Goal: Communication & Community: Participate in discussion

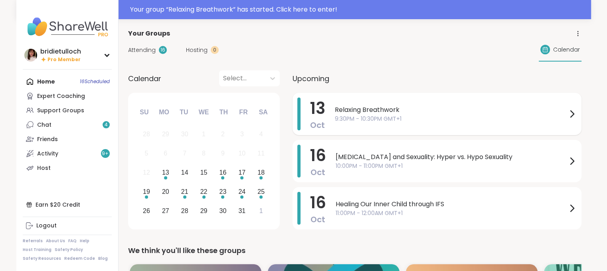
click at [570, 114] on icon at bounding box center [572, 114] width 10 height 10
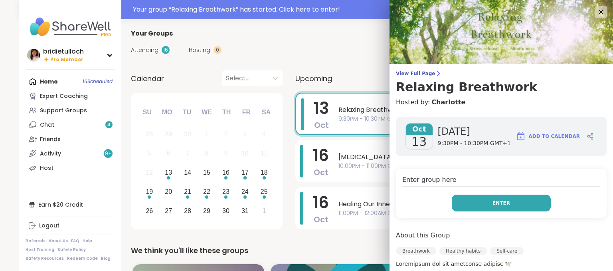
click at [512, 206] on button "Enter" at bounding box center [501, 202] width 99 height 17
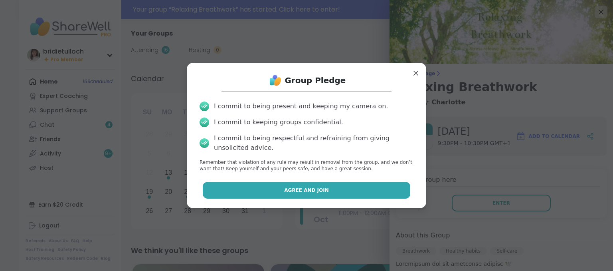
click at [385, 188] on button "Agree and Join" at bounding box center [307, 190] width 208 height 17
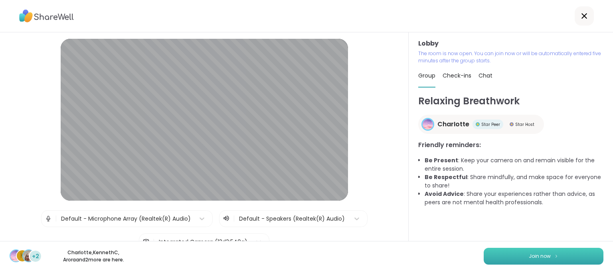
click at [489, 257] on button "Join now" at bounding box center [544, 256] width 120 height 17
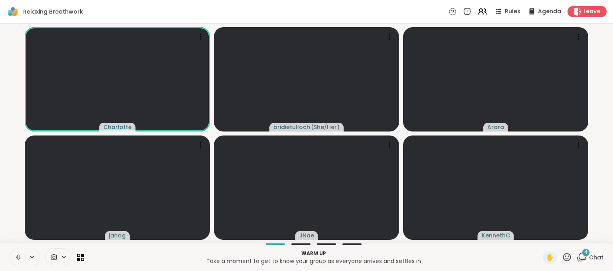
click at [18, 261] on button at bounding box center [17, 257] width 15 height 17
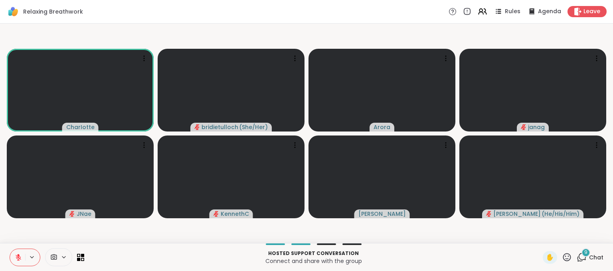
click at [579, 258] on icon at bounding box center [582, 257] width 10 height 10
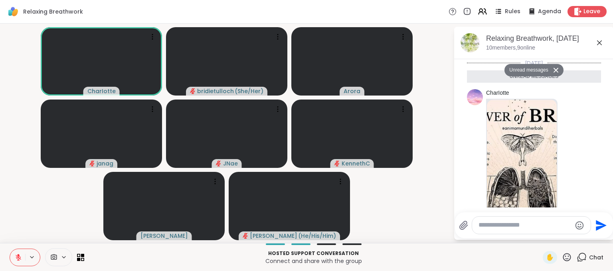
scroll to position [873, 0]
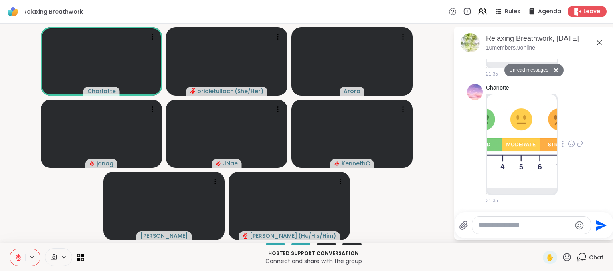
click at [527, 107] on img at bounding box center [522, 141] width 70 height 94
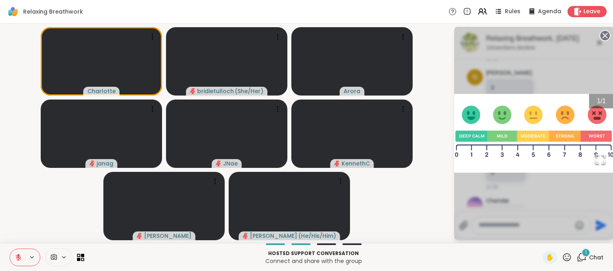
scroll to position [1066, 0]
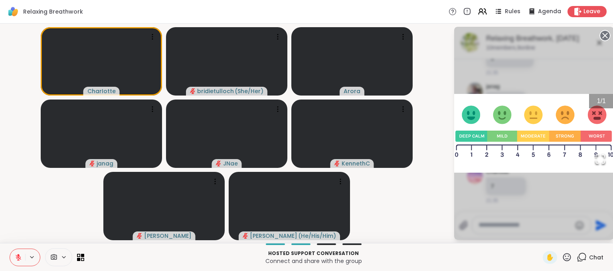
click at [605, 35] on icon at bounding box center [605, 35] width 11 height 11
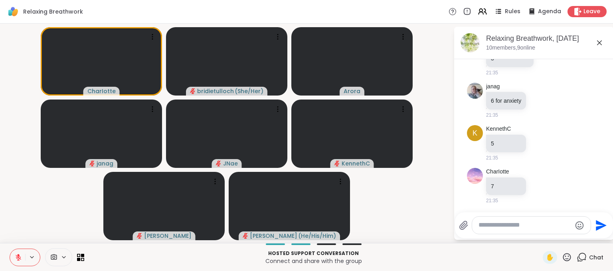
click at [489, 219] on div at bounding box center [531, 224] width 119 height 17
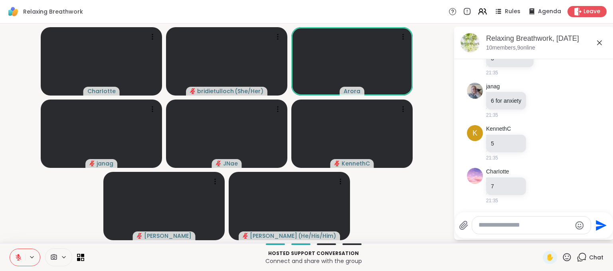
click at [491, 230] on div at bounding box center [531, 224] width 119 height 17
click at [499, 221] on textarea "Type your message" at bounding box center [525, 225] width 93 height 8
type textarea "*"
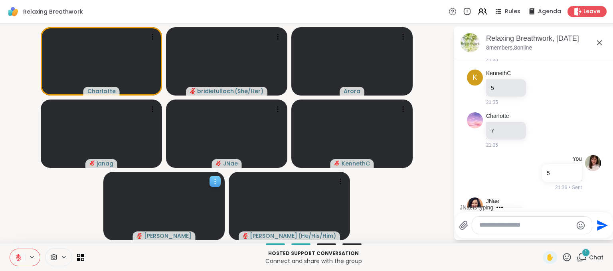
scroll to position [1151, 0]
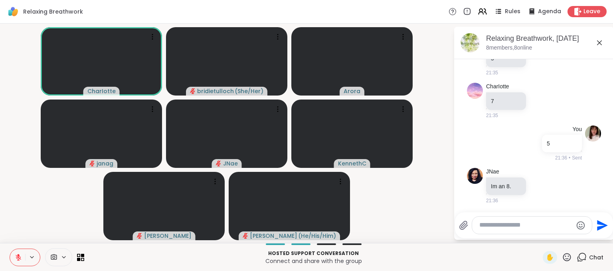
click at [16, 257] on icon at bounding box center [19, 257] width 6 height 6
click at [16, 257] on icon at bounding box center [18, 257] width 7 height 7
click at [489, 229] on textarea "Type your message" at bounding box center [526, 225] width 93 height 8
type textarea "*"
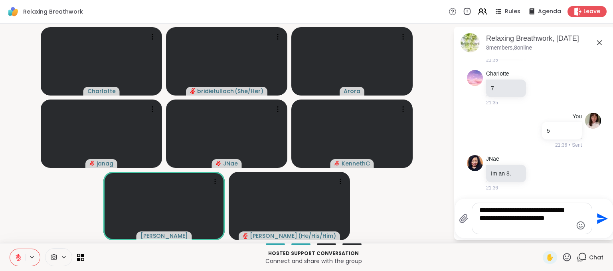
type textarea "**********"
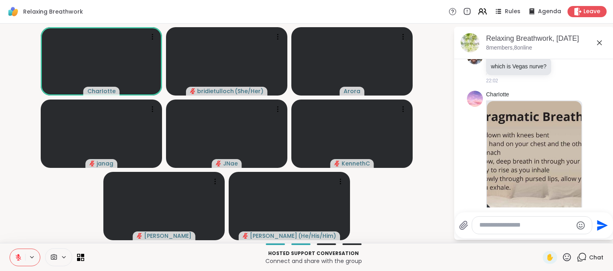
scroll to position [1827, 0]
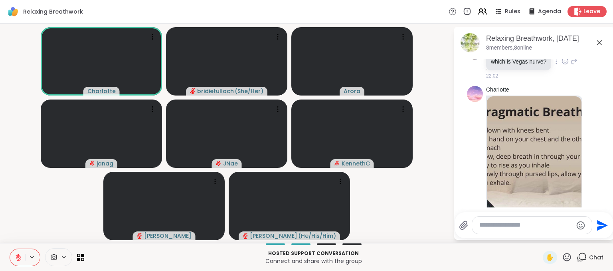
click at [571, 66] on icon at bounding box center [574, 61] width 7 height 10
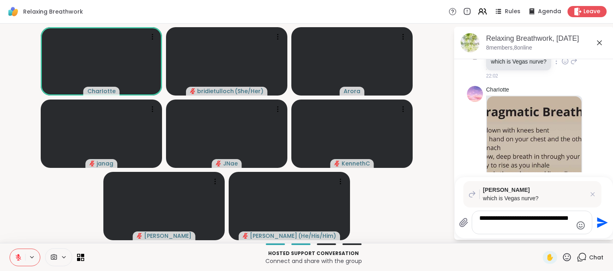
type textarea "**********"
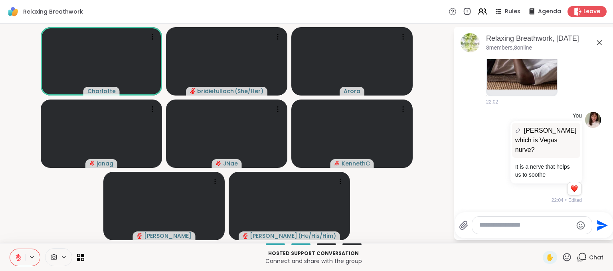
scroll to position [2278, 0]
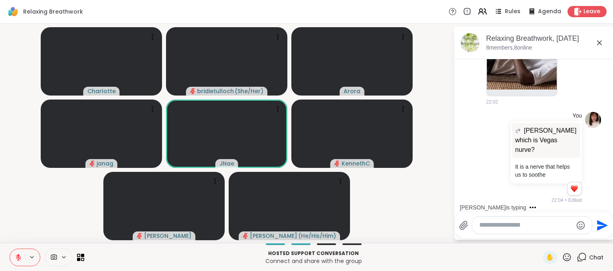
click at [562, 258] on icon at bounding box center [567, 257] width 10 height 10
click at [540, 236] on span "❤️" at bounding box center [544, 236] width 8 height 10
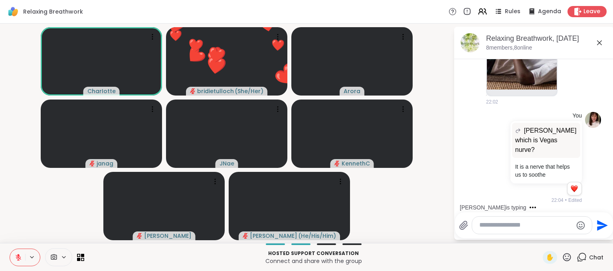
scroll to position [2328, 0]
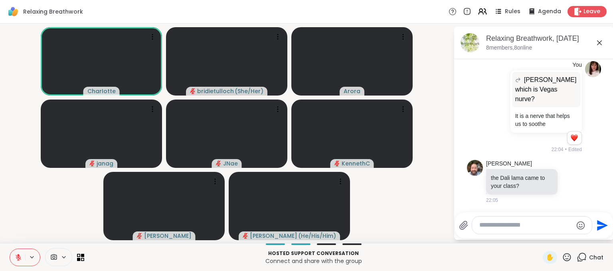
click at [513, 224] on textarea "Type your message" at bounding box center [526, 225] width 93 height 8
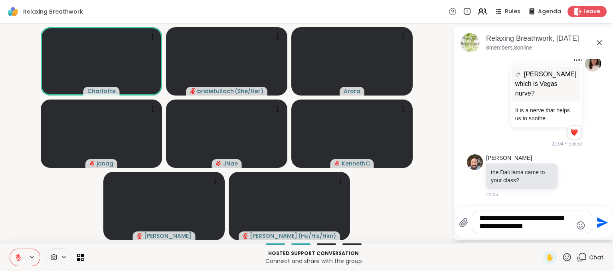
type textarea "**********"
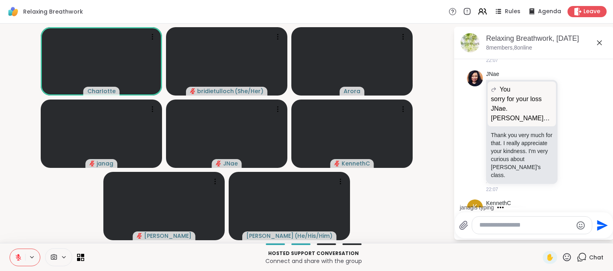
scroll to position [2975, 0]
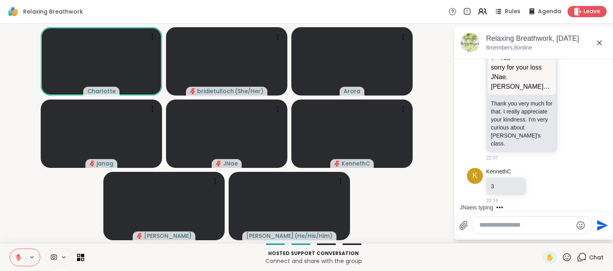
click at [516, 226] on textarea "Type your message" at bounding box center [526, 225] width 93 height 8
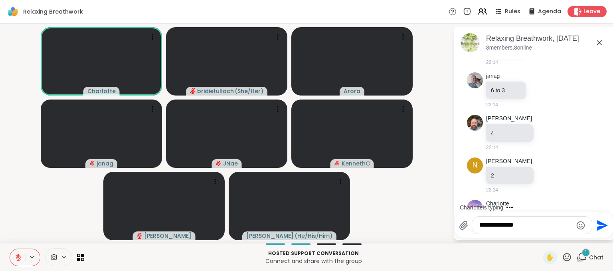
scroll to position [3145, 0]
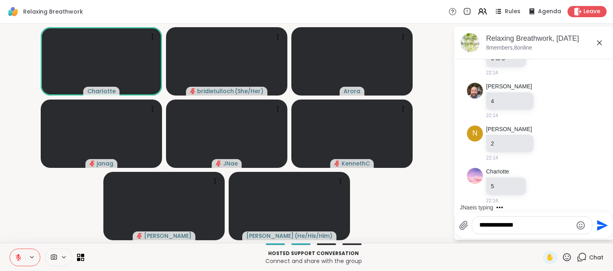
type textarea "**********"
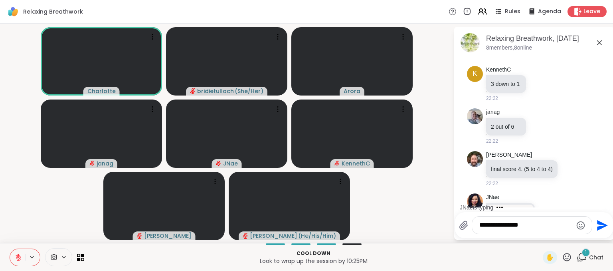
scroll to position [3960, 0]
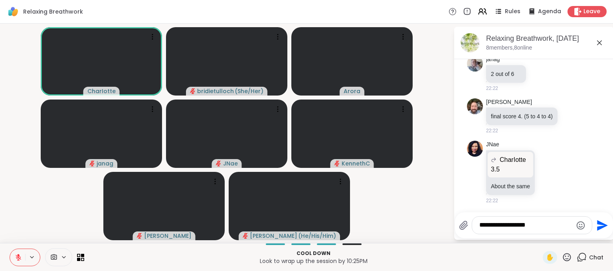
type textarea "**********"
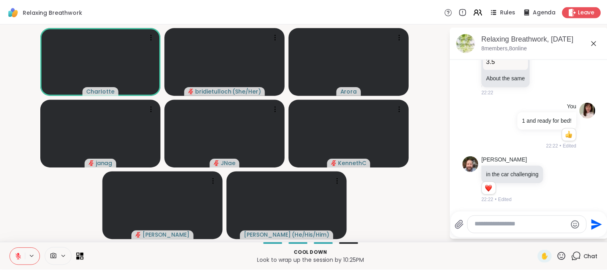
scroll to position [4067, 0]
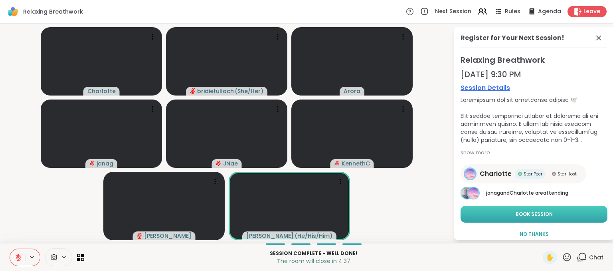
click at [502, 211] on button "Book Session" at bounding box center [534, 214] width 147 height 17
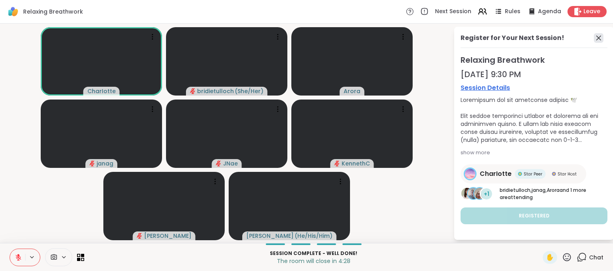
click at [600, 37] on icon at bounding box center [599, 38] width 10 height 10
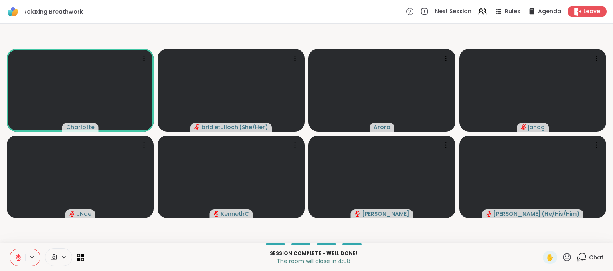
click at [563, 258] on icon at bounding box center [567, 257] width 8 height 8
click at [540, 238] on span "❤️" at bounding box center [544, 236] width 8 height 10
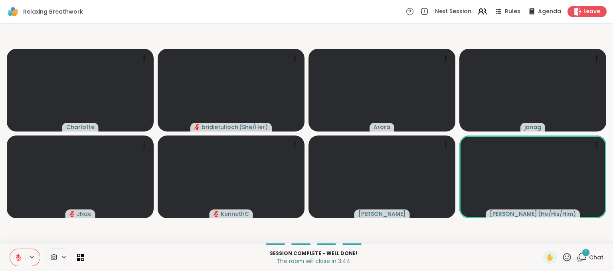
click at [401, 237] on video-player-container "CharIotte bridietulloch ( She/Her ) [PERSON_NAME] [PERSON_NAME] [PERSON_NAME] (…" at bounding box center [307, 133] width 604 height 213
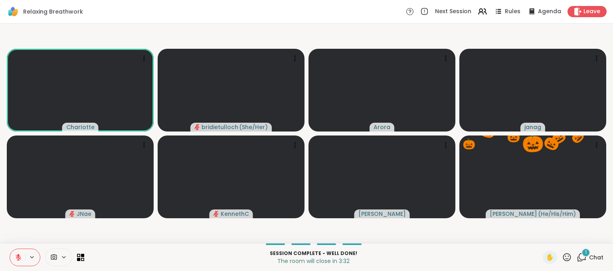
click at [17, 255] on icon at bounding box center [18, 255] width 2 height 3
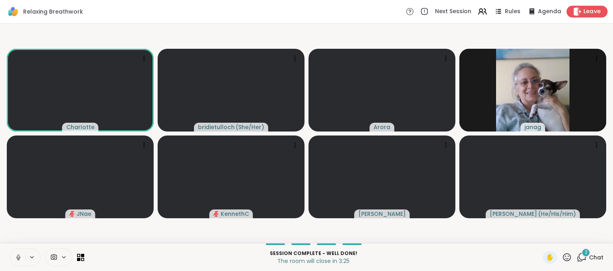
click at [585, 10] on span "Leave" at bounding box center [593, 12] width 18 height 8
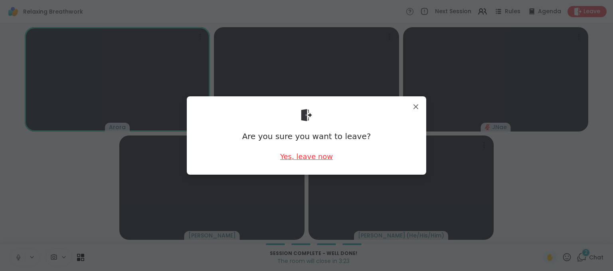
click at [316, 157] on div "Yes, leave now" at bounding box center [306, 156] width 53 height 10
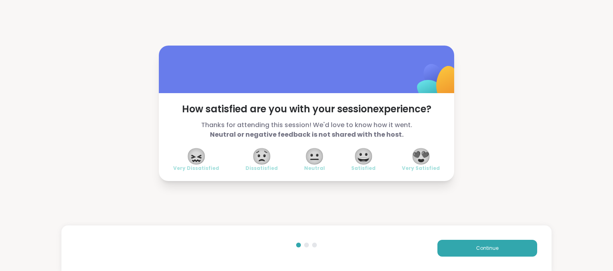
click at [421, 153] on span "😍" at bounding box center [421, 156] width 20 height 14
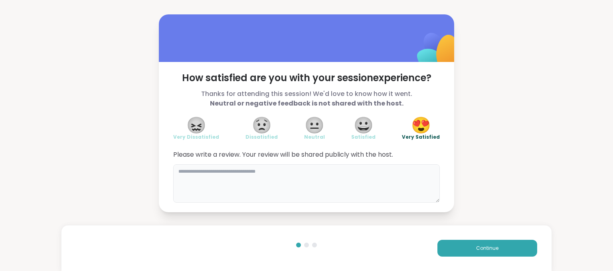
click at [363, 178] on textarea at bounding box center [306, 183] width 267 height 38
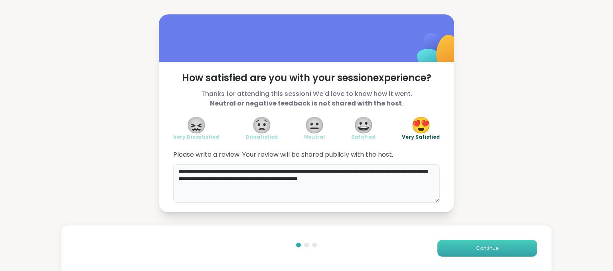
type textarea "**********"
click at [463, 245] on button "Continue" at bounding box center [488, 248] width 100 height 17
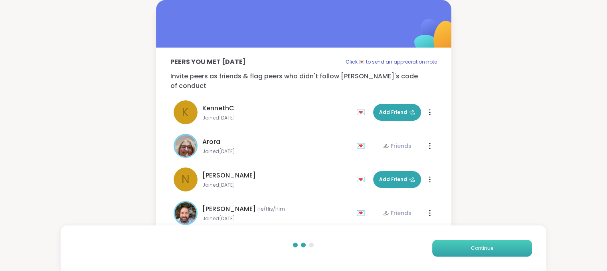
click at [463, 245] on button "Continue" at bounding box center [483, 248] width 100 height 17
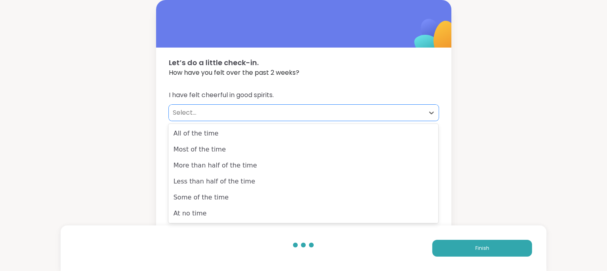
click at [187, 115] on div "Select..." at bounding box center [297, 113] width 248 height 10
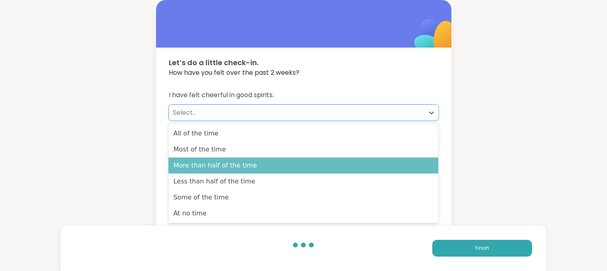
click at [193, 164] on div "More than half of the time" at bounding box center [304, 165] width 270 height 16
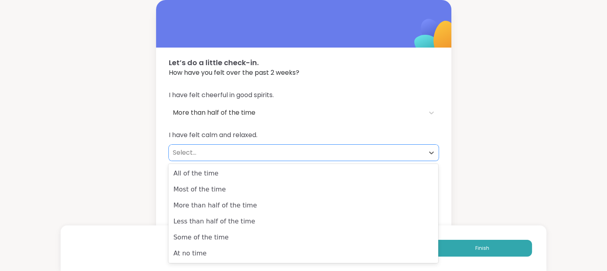
click at [183, 155] on div "Select..." at bounding box center [297, 153] width 248 height 10
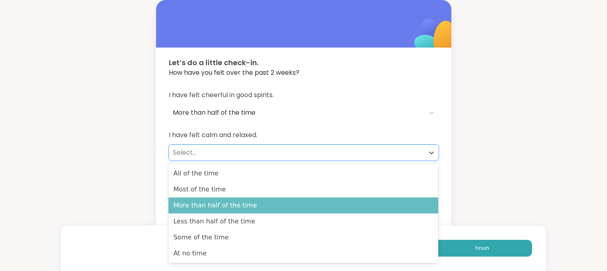
click at [189, 201] on div "More than half of the time" at bounding box center [304, 205] width 270 height 16
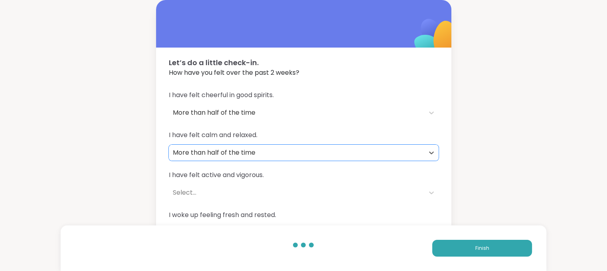
click at [181, 191] on div "Select..." at bounding box center [297, 193] width 248 height 10
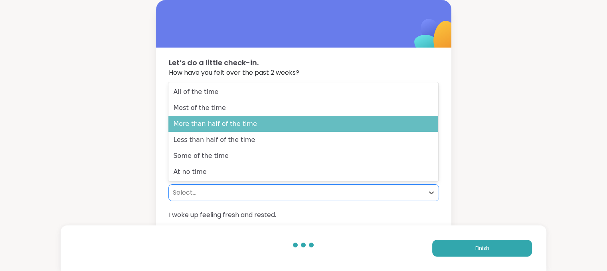
click at [179, 127] on div "More than half of the time" at bounding box center [304, 124] width 270 height 16
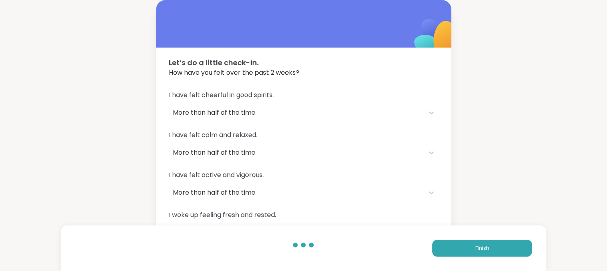
click at [181, 212] on span "I woke up feeling fresh and rested." at bounding box center [304, 215] width 270 height 10
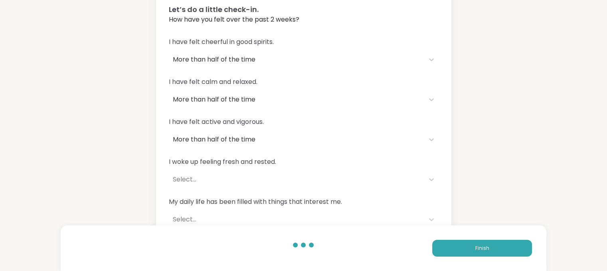
scroll to position [64, 0]
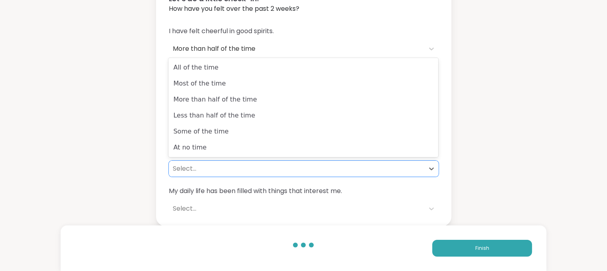
click at [183, 170] on div "Select..." at bounding box center [297, 169] width 248 height 10
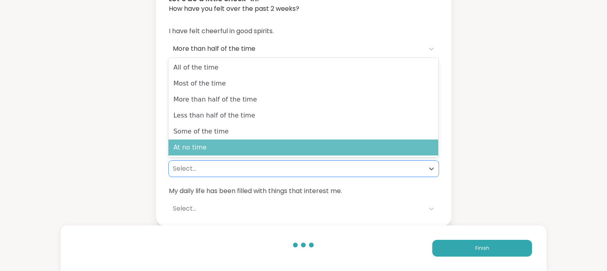
click at [185, 149] on div "At no time" at bounding box center [304, 147] width 270 height 16
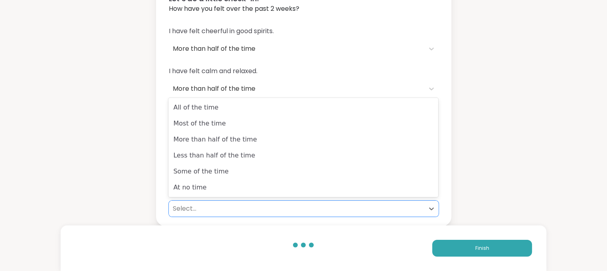
click at [182, 210] on div "Select..." at bounding box center [297, 209] width 248 height 10
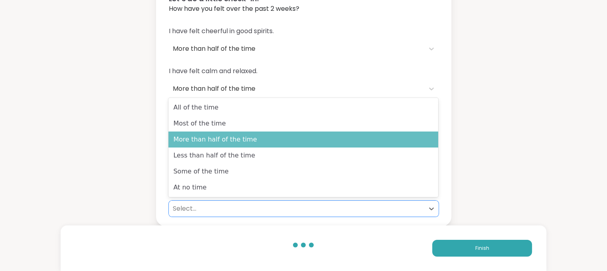
click at [182, 139] on div "More than half of the time" at bounding box center [304, 139] width 270 height 16
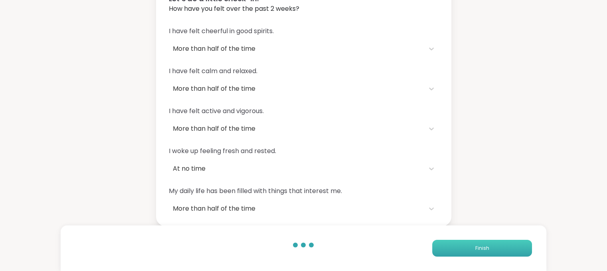
click at [481, 248] on span "Finish" at bounding box center [482, 247] width 14 height 7
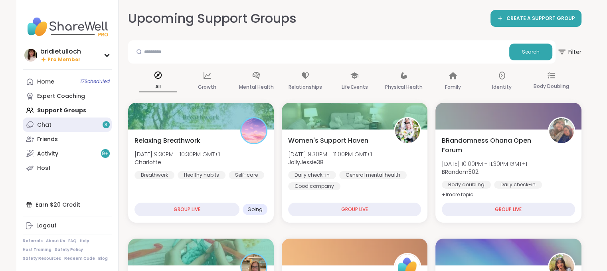
click at [76, 125] on link "Chat 3" at bounding box center [67, 124] width 89 height 14
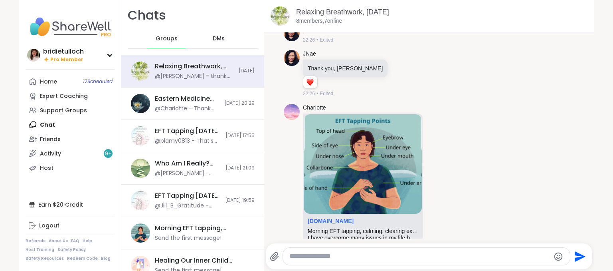
scroll to position [3859, 0]
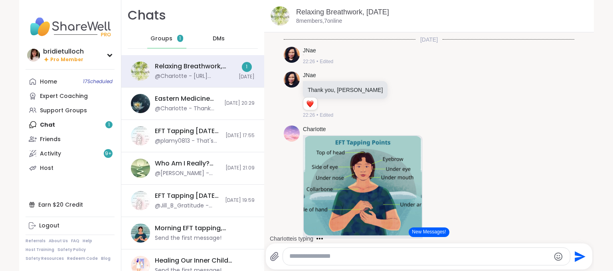
click at [582, 236] on div "CharIotte is typing" at bounding box center [431, 238] width 327 height 13
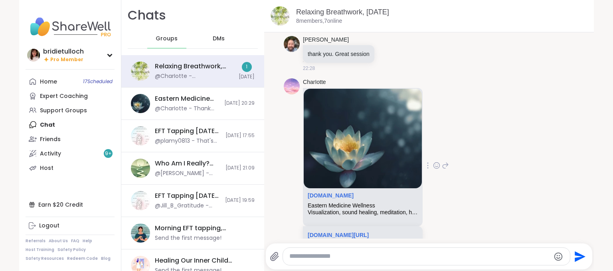
scroll to position [4227, 0]
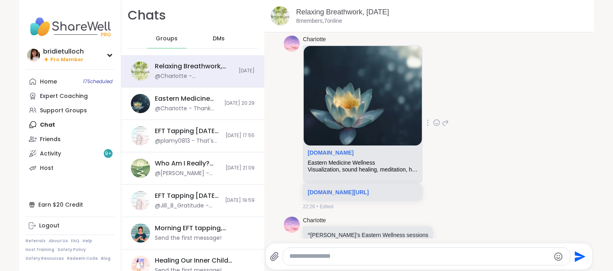
click at [438, 123] on icon at bounding box center [437, 123] width 2 height 1
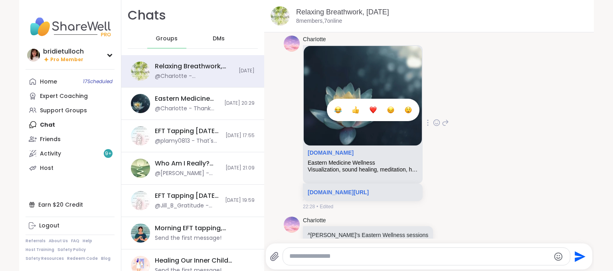
click at [377, 106] on div "Select Reaction: Heart" at bounding box center [373, 109] width 7 height 7
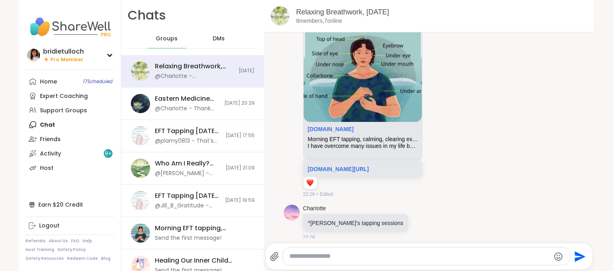
scroll to position [3957, 0]
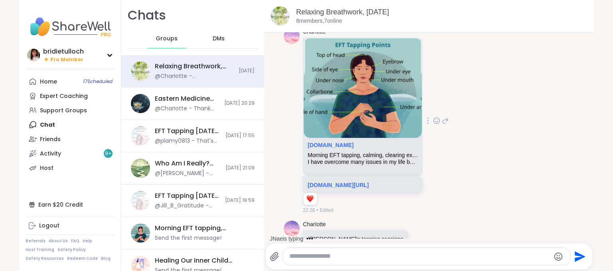
click at [440, 117] on icon at bounding box center [436, 121] width 7 height 8
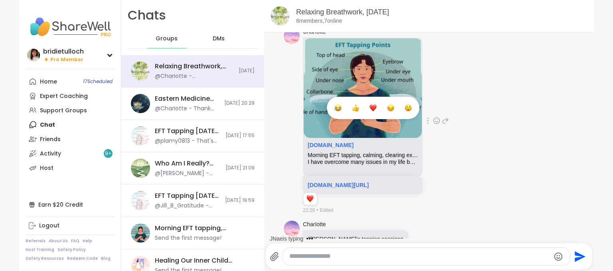
click at [377, 104] on div "Select Reaction: Heart" at bounding box center [373, 107] width 7 height 7
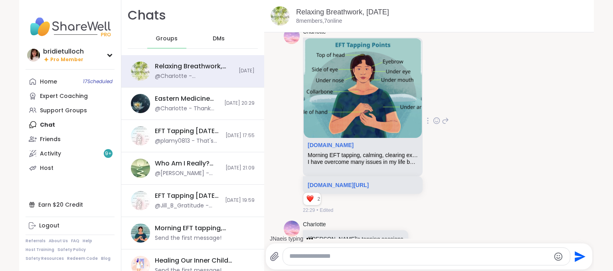
click at [581, 236] on div "JNae is typing" at bounding box center [431, 238] width 327 height 13
click at [581, 233] on div "JNae is typing" at bounding box center [431, 238] width 327 height 13
click at [581, 233] on div "[DATE] CharIotte 21:28 CharIotte 21:28 CharIotte [DOMAIN_NAME][URL] 21:28 CharI…" at bounding box center [429, 135] width 330 height 206
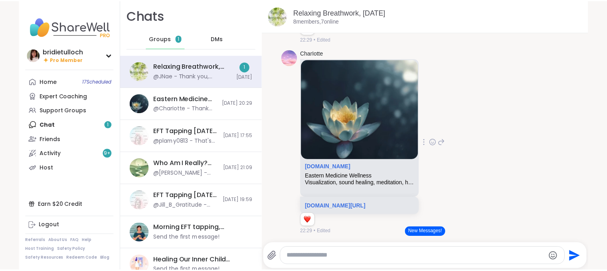
scroll to position [4342, 0]
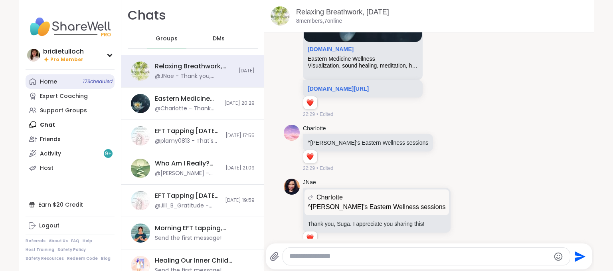
click at [54, 82] on link "Home 17 Scheduled" at bounding box center [70, 81] width 89 height 14
